Goal: Transaction & Acquisition: Book appointment/travel/reservation

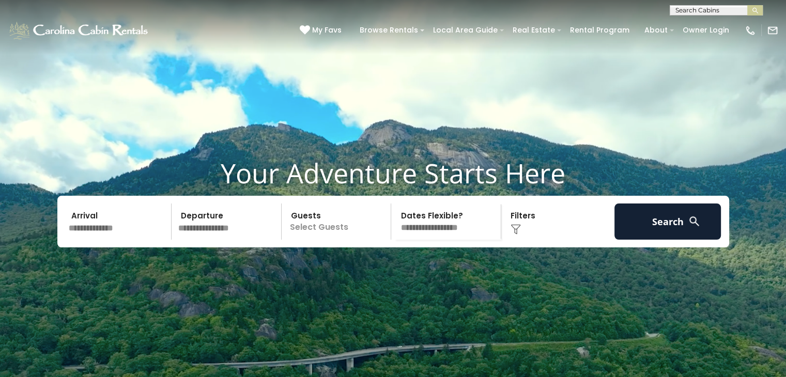
drag, startPoint x: 0, startPoint y: 0, endPoint x: 120, endPoint y: 244, distance: 272.5
click at [120, 240] on input "text" at bounding box center [118, 222] width 107 height 36
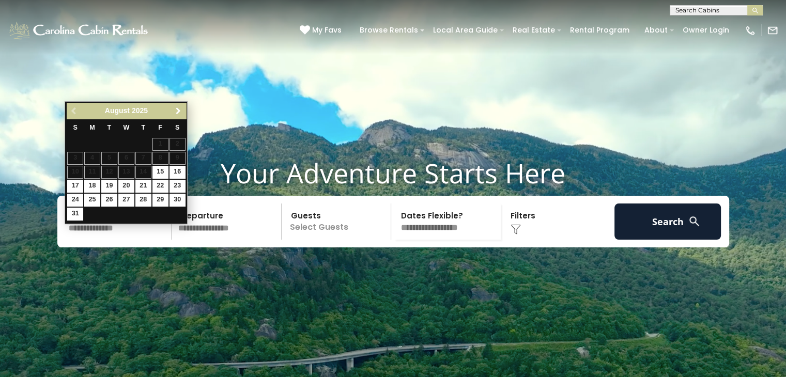
click at [177, 107] on span "Next" at bounding box center [178, 111] width 8 height 8
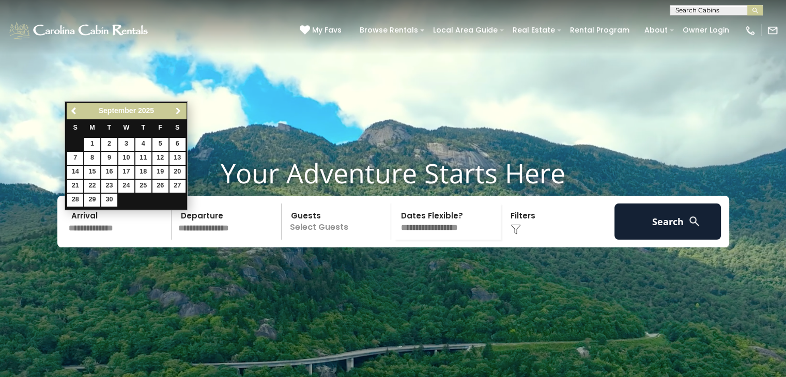
click at [177, 107] on span "Next" at bounding box center [178, 111] width 8 height 8
click at [143, 157] on link "9" at bounding box center [143, 158] width 16 height 13
type input "*******"
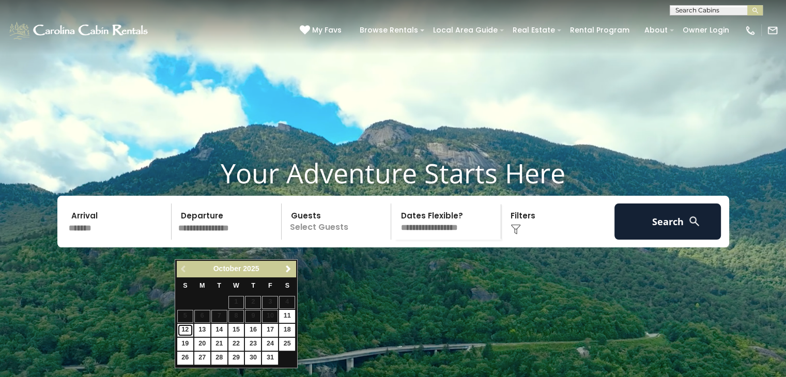
click at [188, 329] on link "12" at bounding box center [185, 330] width 16 height 13
type input "********"
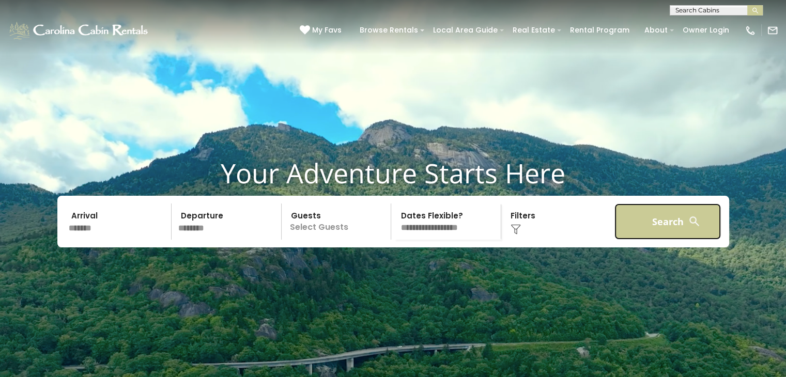
click at [664, 236] on button "Search" at bounding box center [667, 222] width 107 height 36
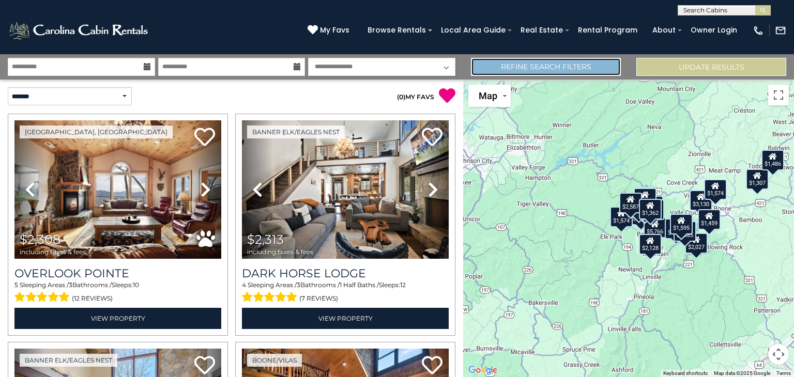
click at [602, 70] on link "Refine Search Filters" at bounding box center [546, 67] width 150 height 18
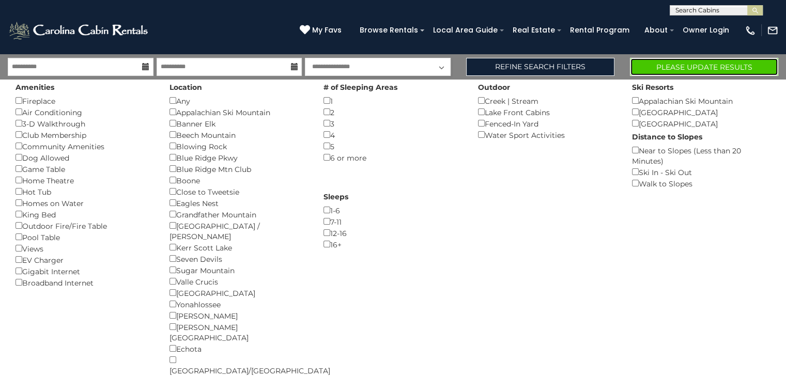
click at [718, 66] on button "Please Update Results" at bounding box center [704, 67] width 148 height 18
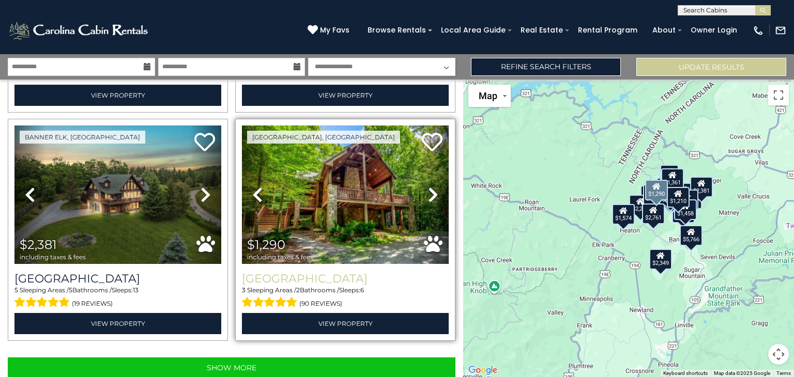
scroll to position [3143, 0]
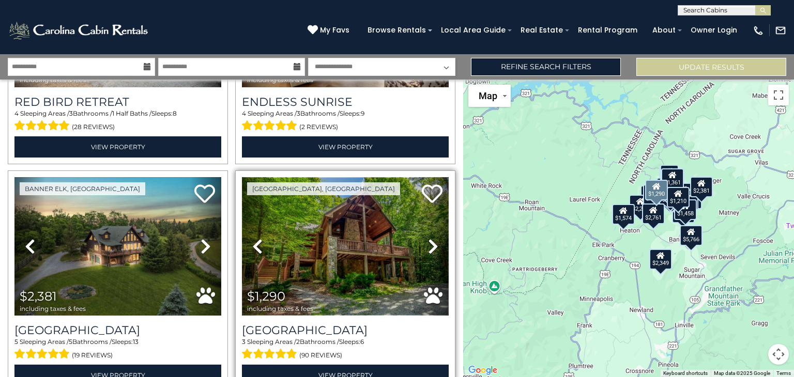
click at [341, 217] on img at bounding box center [345, 246] width 207 height 138
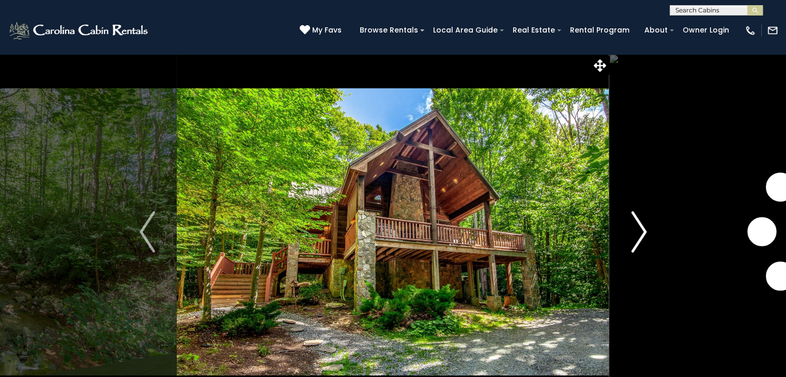
click at [641, 241] on img "Next" at bounding box center [639, 231] width 16 height 41
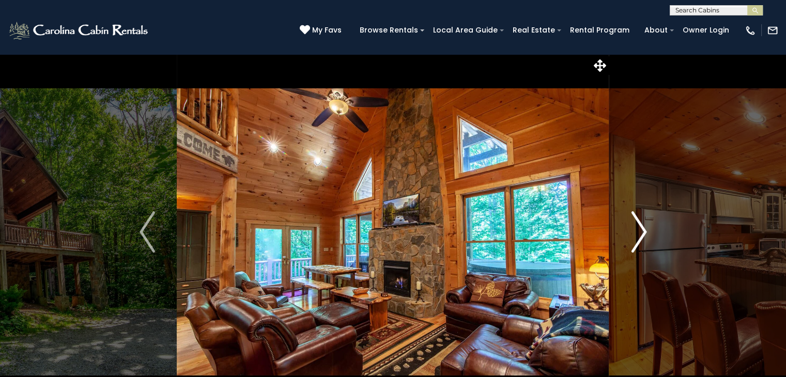
click at [641, 241] on img "Next" at bounding box center [639, 231] width 16 height 41
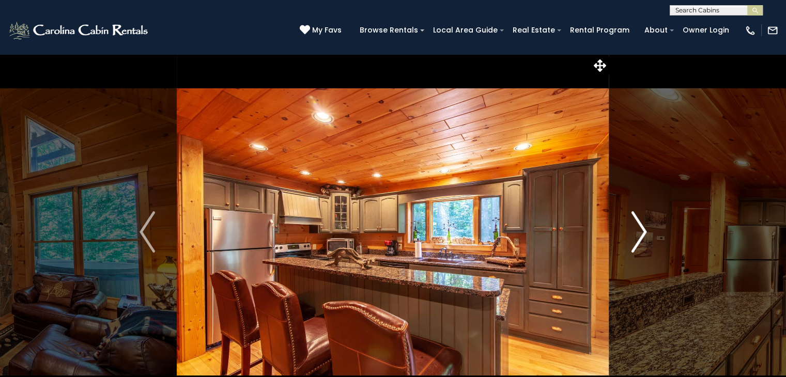
click at [641, 241] on img "Next" at bounding box center [639, 231] width 16 height 41
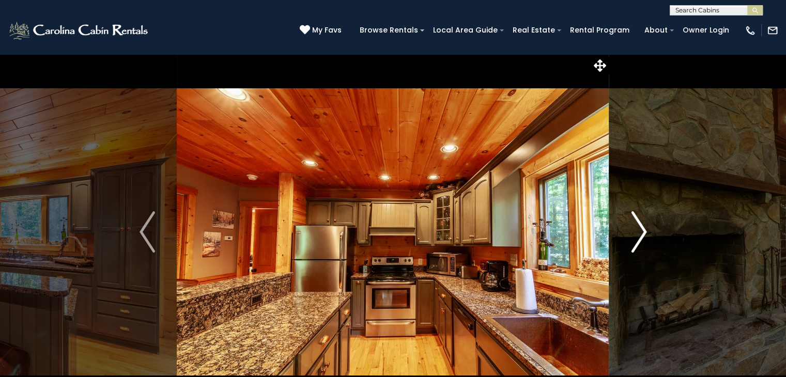
click at [641, 241] on img "Next" at bounding box center [639, 231] width 16 height 41
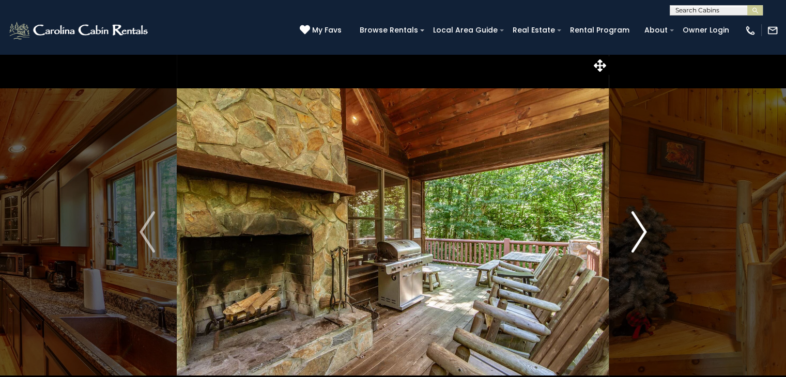
click at [641, 241] on img "Next" at bounding box center [639, 231] width 16 height 41
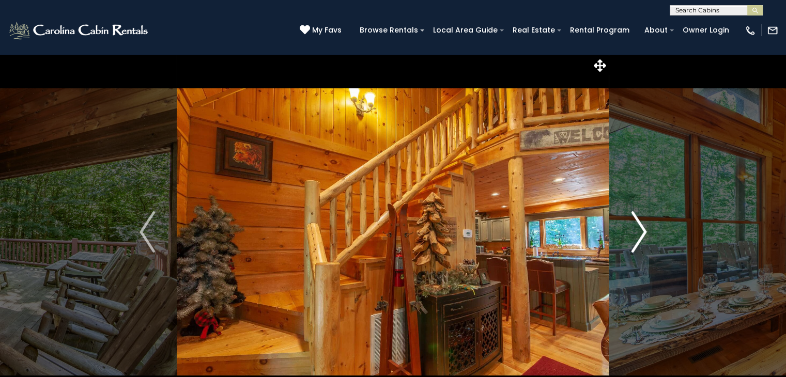
click at [641, 241] on img "Next" at bounding box center [639, 231] width 16 height 41
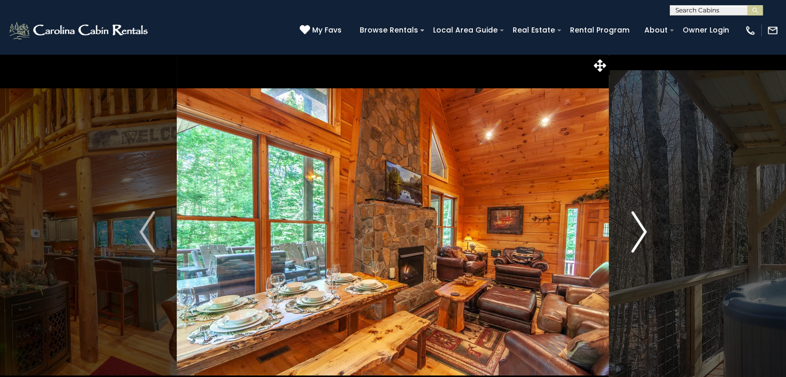
click at [641, 241] on img "Next" at bounding box center [639, 231] width 16 height 41
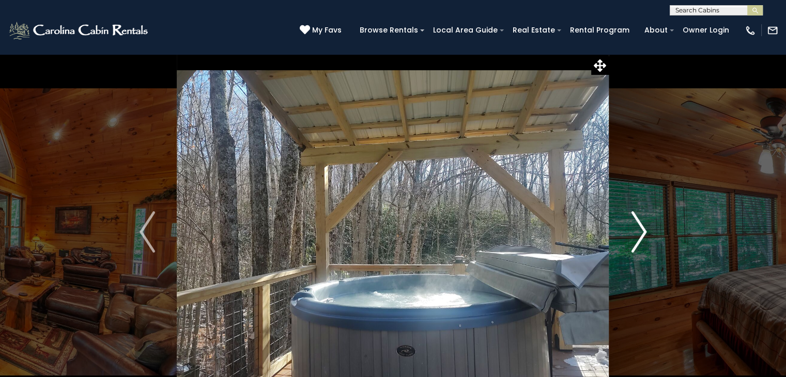
click at [641, 241] on img "Next" at bounding box center [639, 231] width 16 height 41
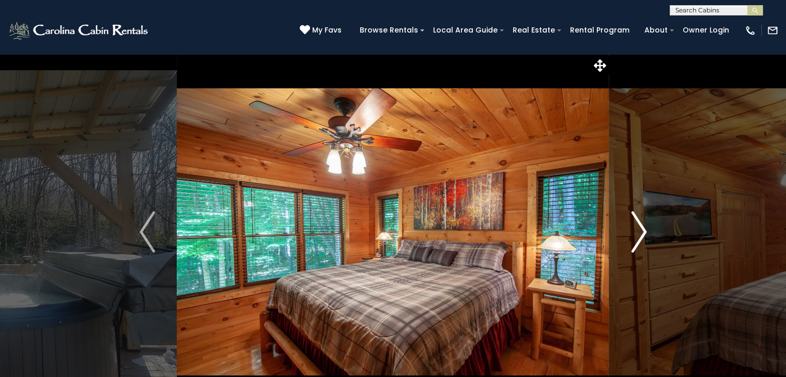
click at [641, 241] on img "Next" at bounding box center [639, 231] width 16 height 41
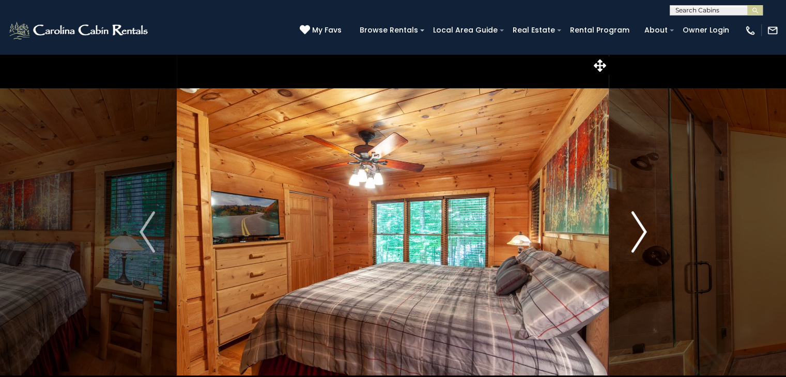
click at [641, 241] on img "Next" at bounding box center [639, 231] width 16 height 41
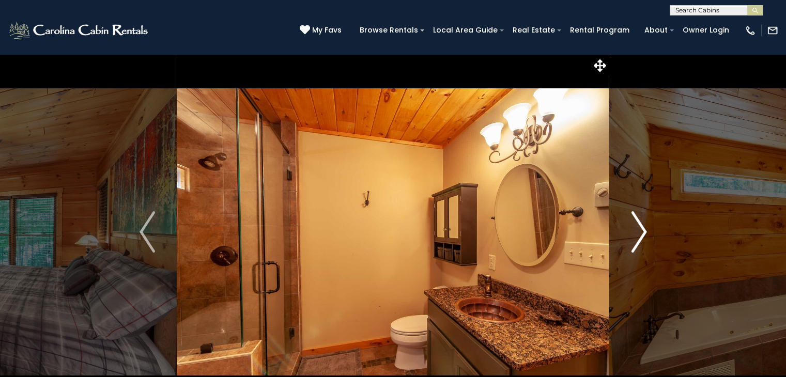
click at [641, 241] on img "Next" at bounding box center [639, 231] width 16 height 41
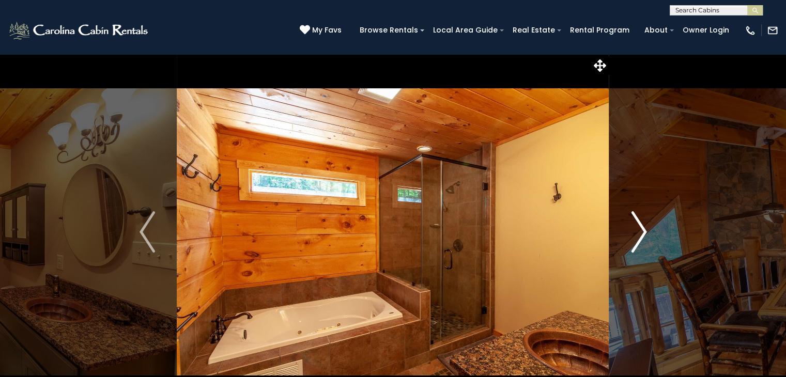
click at [641, 241] on img "Next" at bounding box center [639, 231] width 16 height 41
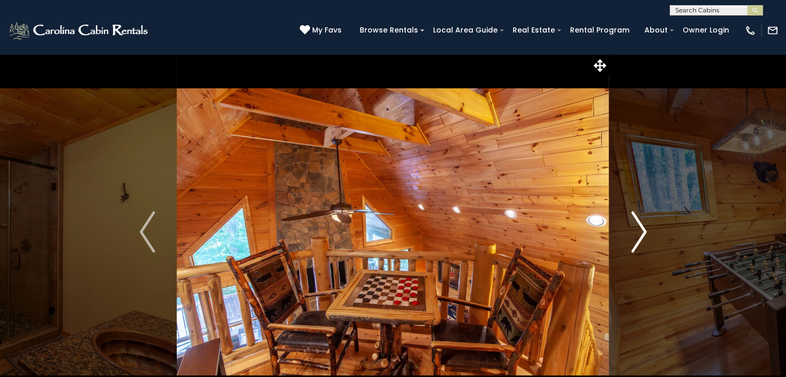
click at [626, 235] on button "Next" at bounding box center [638, 232] width 59 height 357
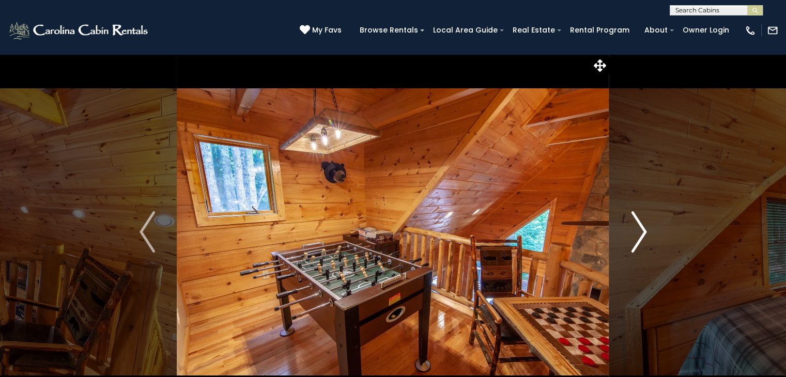
click at [626, 235] on button "Next" at bounding box center [638, 232] width 59 height 357
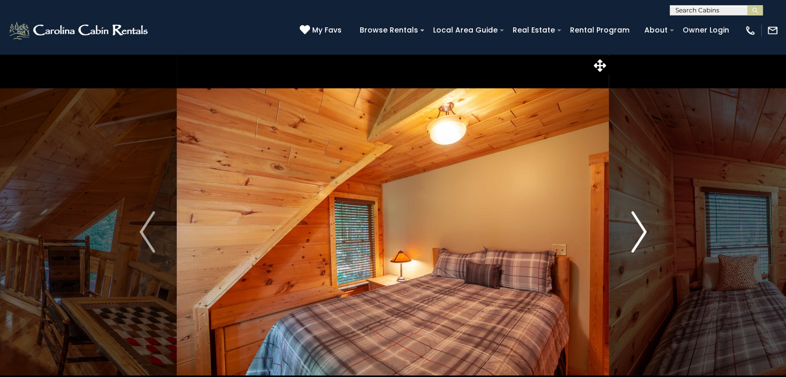
click at [626, 235] on button "Next" at bounding box center [638, 232] width 59 height 357
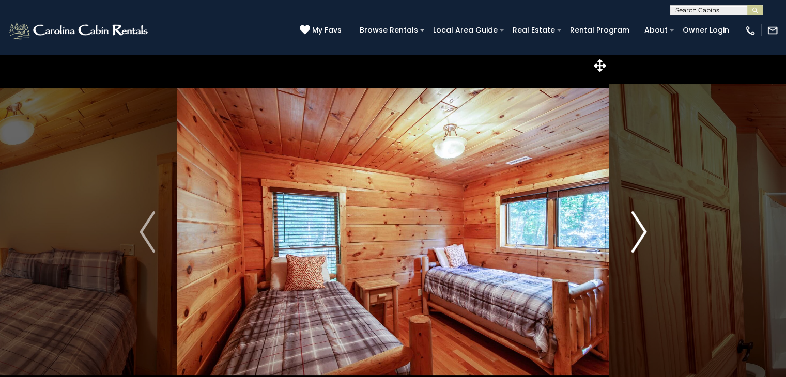
click at [626, 235] on button "Next" at bounding box center [638, 232] width 59 height 357
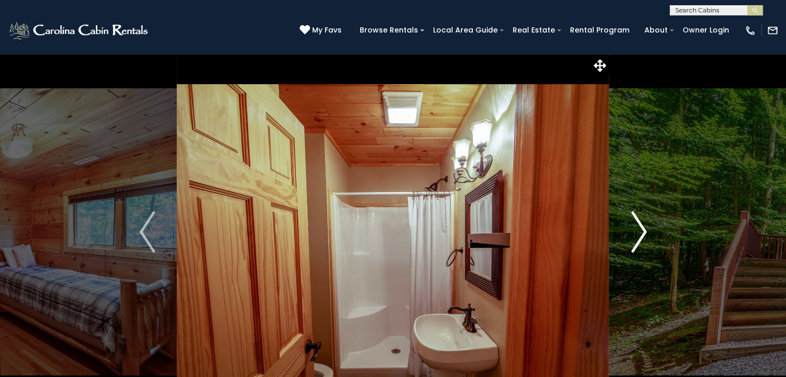
click at [626, 235] on button "Next" at bounding box center [638, 232] width 59 height 357
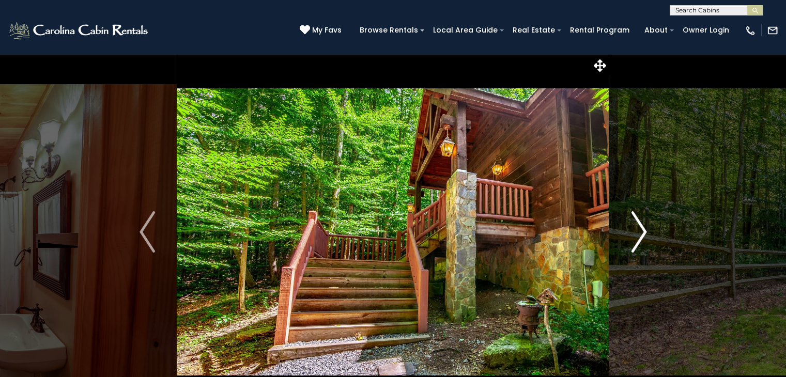
click at [639, 232] on img "Next" at bounding box center [639, 231] width 16 height 41
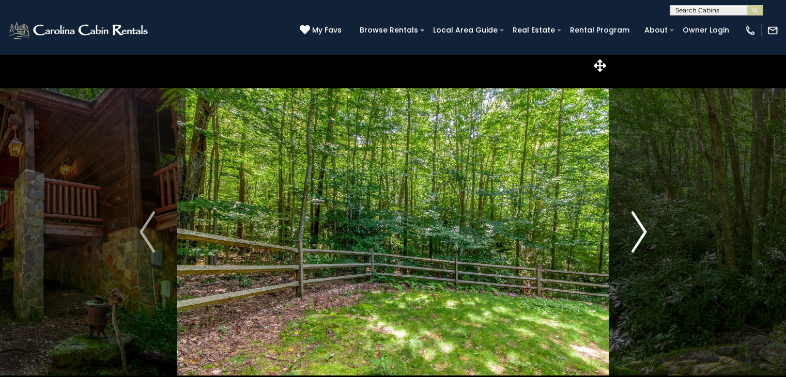
click at [639, 232] on img "Next" at bounding box center [639, 231] width 16 height 41
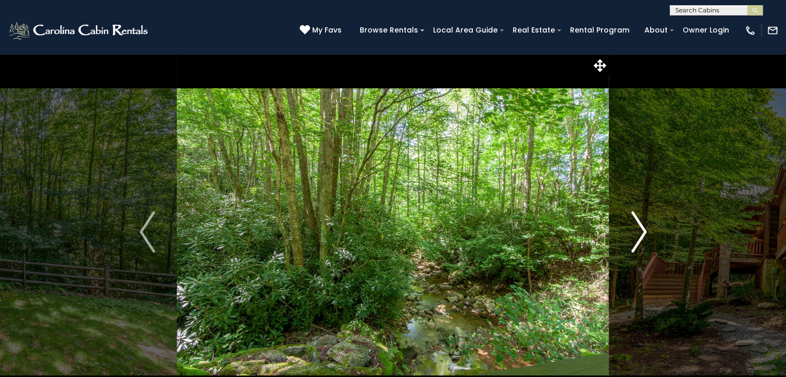
click at [639, 228] on img "Next" at bounding box center [639, 231] width 16 height 41
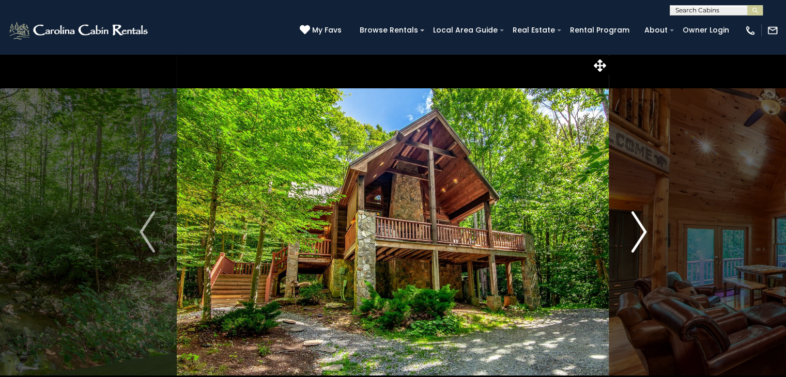
click at [639, 228] on img "Next" at bounding box center [639, 231] width 16 height 41
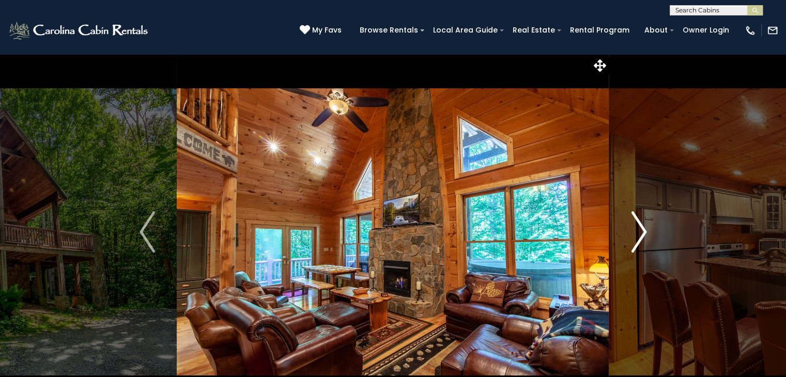
click at [639, 228] on img "Next" at bounding box center [639, 231] width 16 height 41
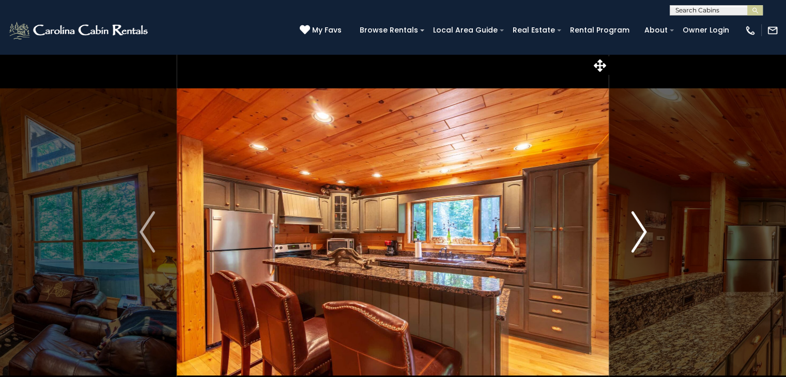
click at [639, 228] on img "Next" at bounding box center [639, 231] width 16 height 41
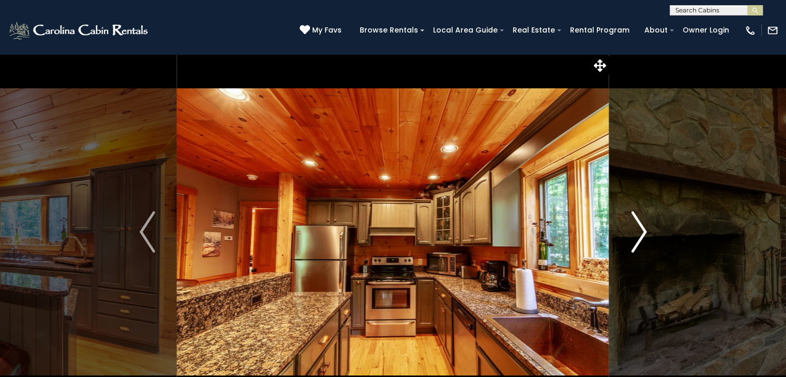
click at [639, 228] on img "Next" at bounding box center [639, 231] width 16 height 41
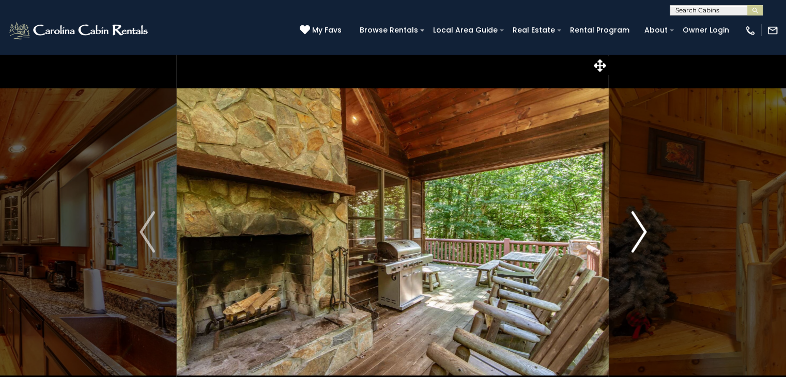
click at [639, 228] on img "Next" at bounding box center [639, 231] width 16 height 41
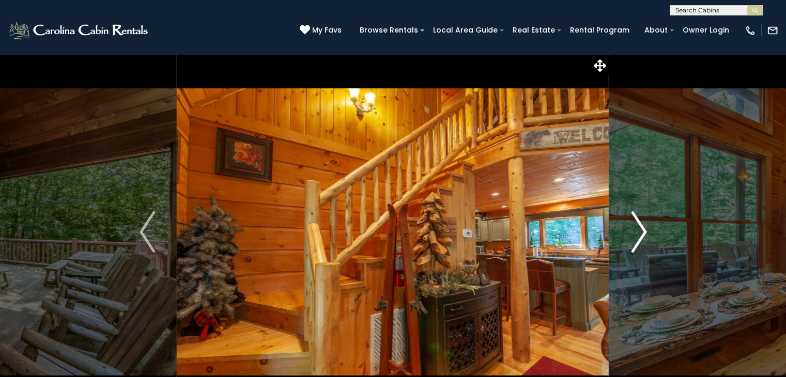
click at [639, 228] on img "Next" at bounding box center [639, 231] width 16 height 41
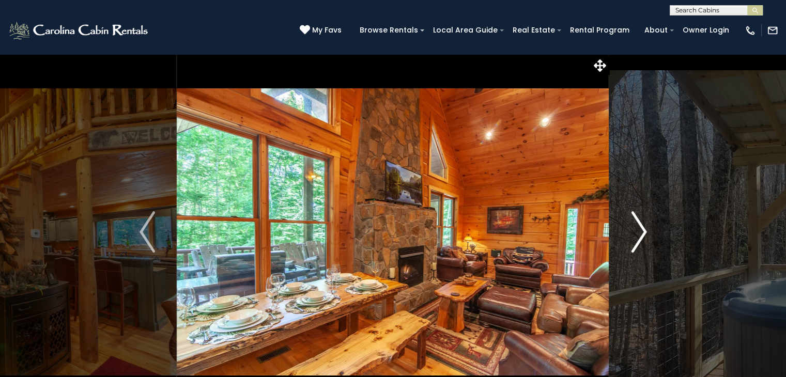
click at [639, 228] on img "Next" at bounding box center [639, 231] width 16 height 41
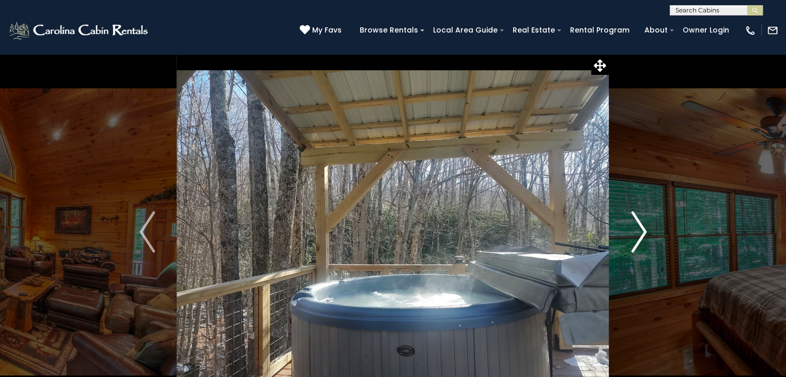
click at [637, 227] on img "Next" at bounding box center [639, 231] width 16 height 41
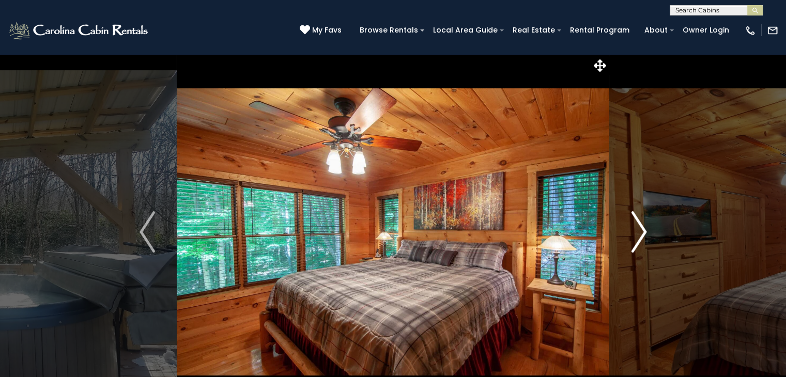
click at [637, 227] on img "Next" at bounding box center [639, 231] width 16 height 41
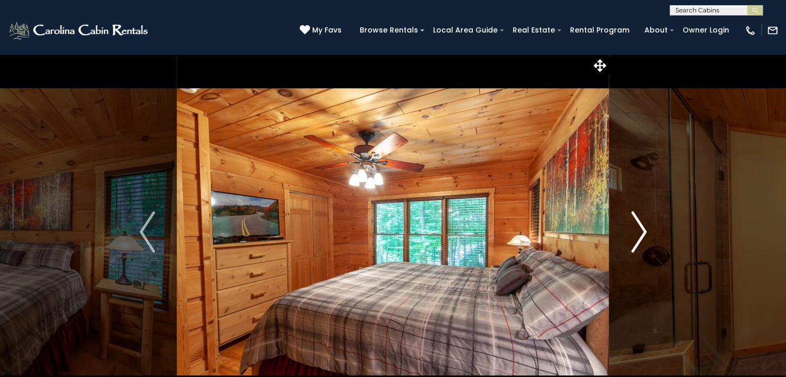
click at [637, 227] on img "Next" at bounding box center [639, 231] width 16 height 41
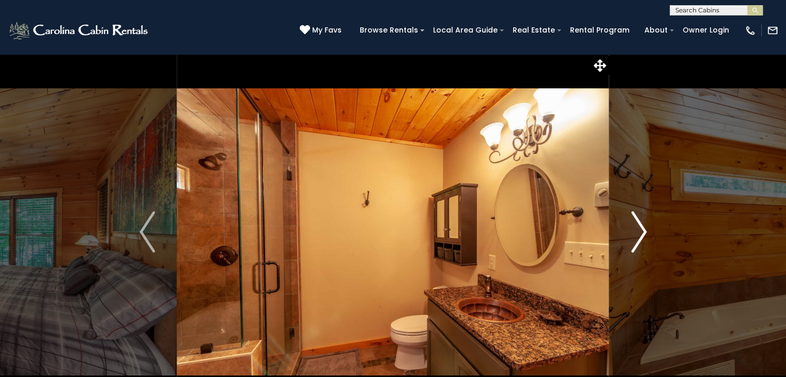
click at [637, 227] on img "Next" at bounding box center [639, 231] width 16 height 41
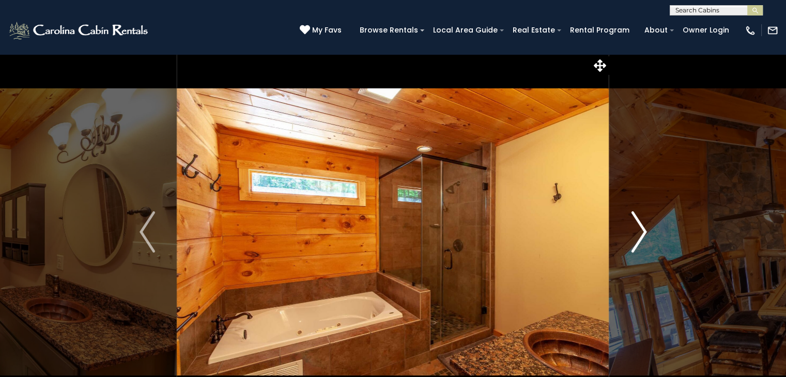
click at [637, 227] on img "Next" at bounding box center [639, 231] width 16 height 41
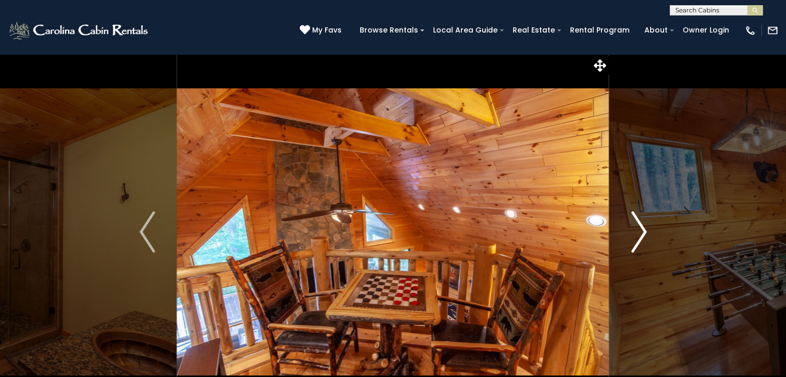
click at [637, 227] on img "Next" at bounding box center [639, 231] width 16 height 41
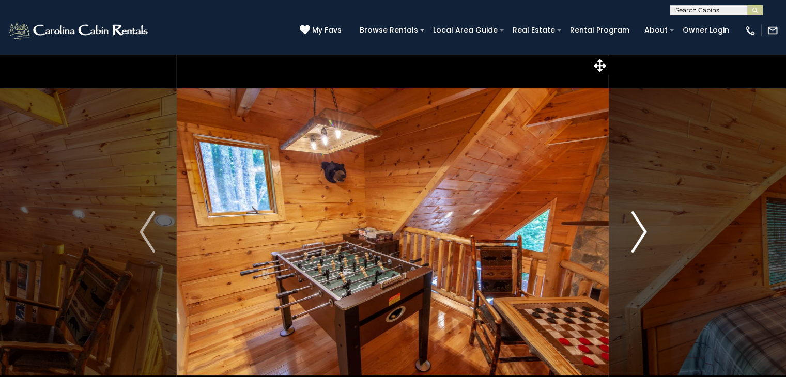
click at [637, 227] on img "Next" at bounding box center [639, 231] width 16 height 41
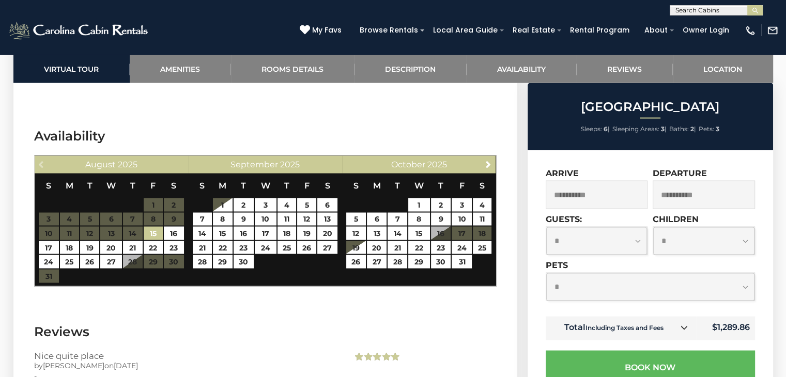
scroll to position [1654, 0]
